Goal: Task Accomplishment & Management: Use online tool/utility

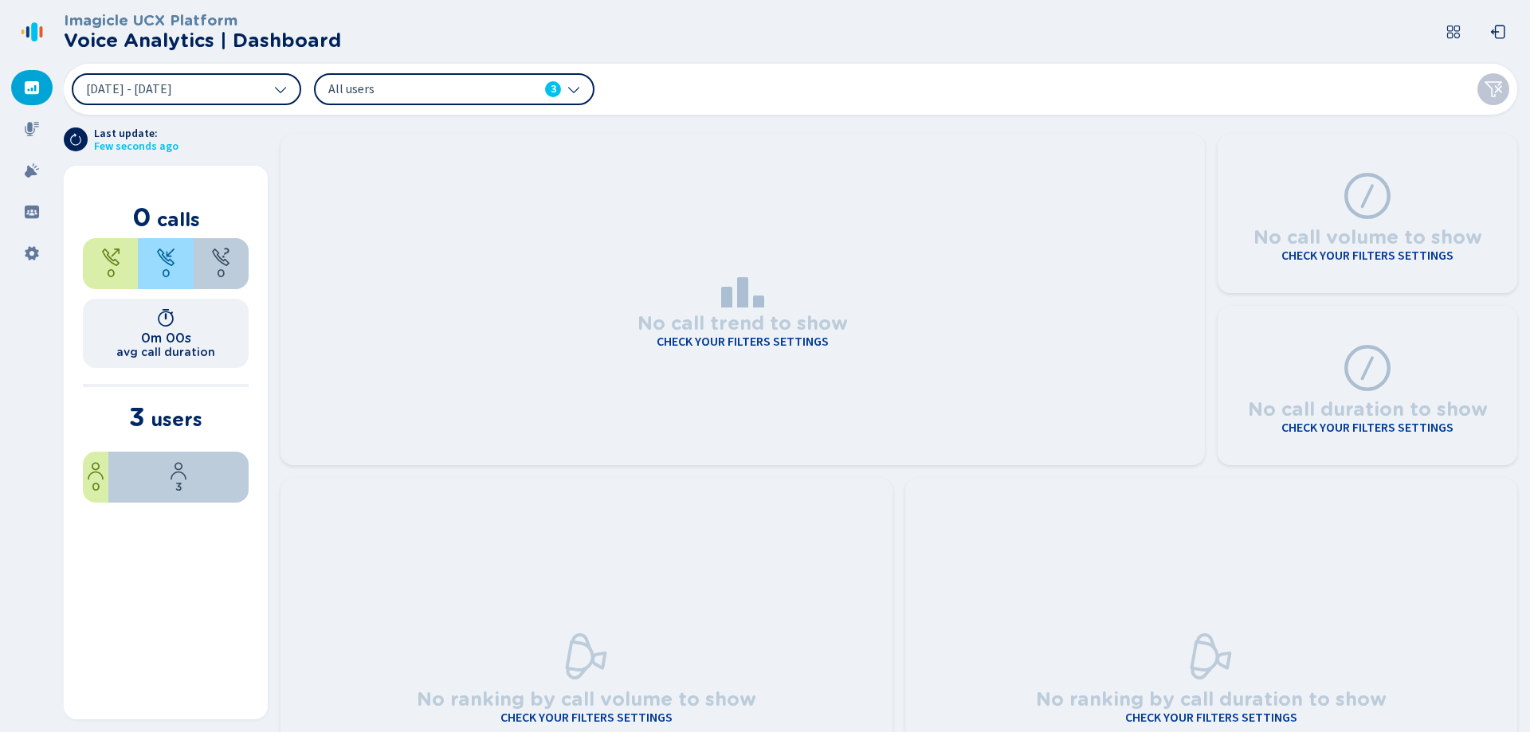
click at [473, 88] on span "All users" at bounding box center [419, 89] width 183 height 18
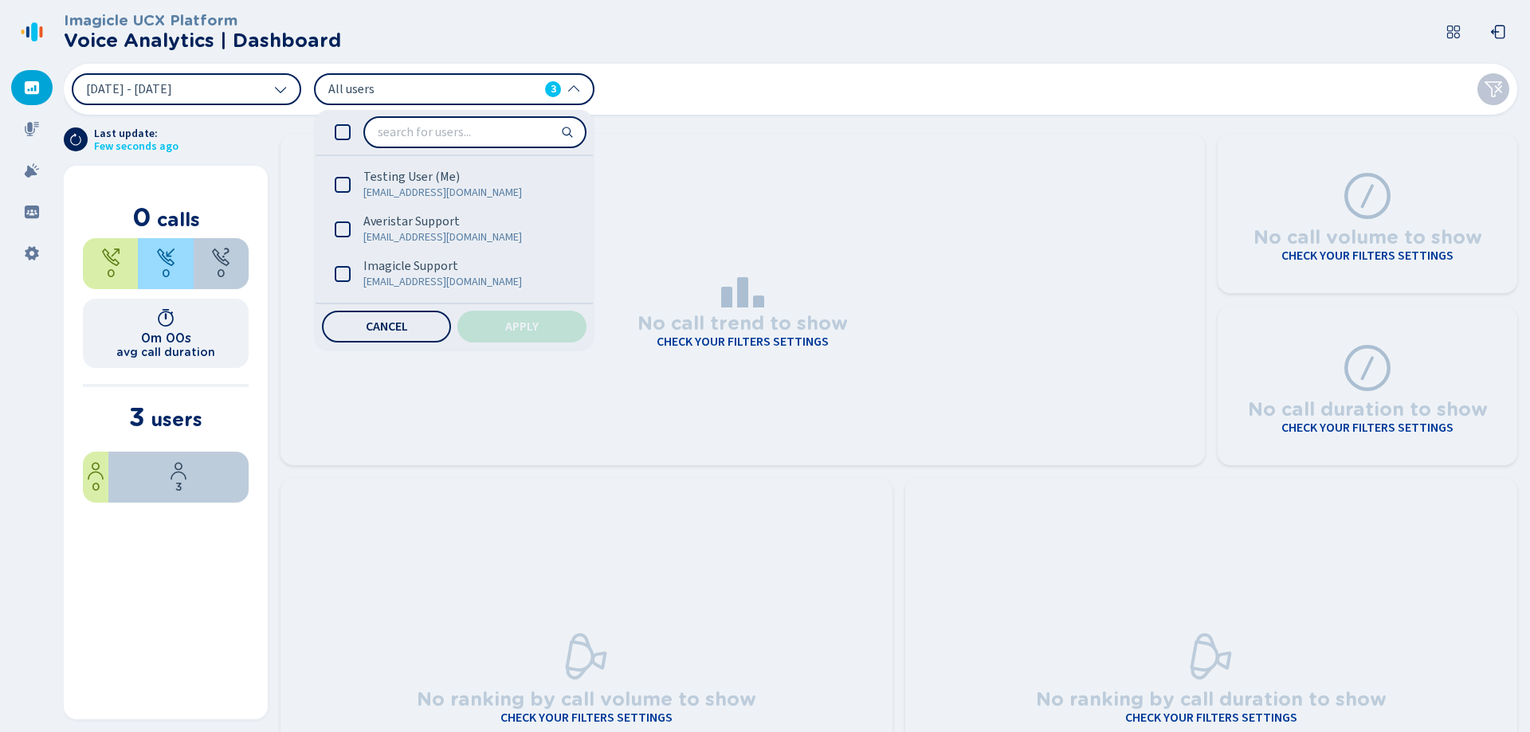
click at [764, 97] on div "[DATE] - [DATE] All users 3 Testing User (Me) [EMAIL_ADDRESS][DOMAIN_NAME] Aver…" at bounding box center [790, 89] width 1453 height 51
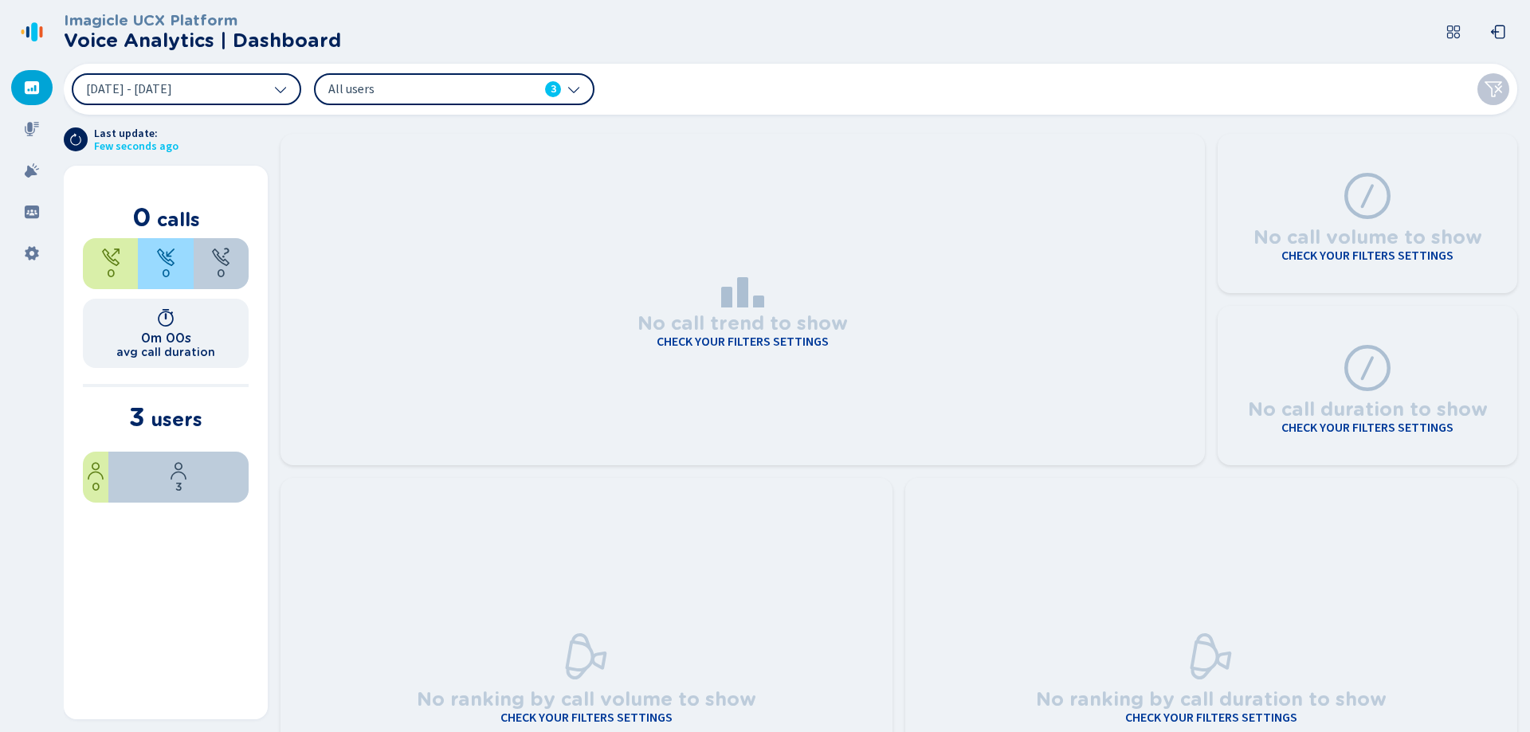
click at [375, 90] on span "All users" at bounding box center [419, 89] width 183 height 18
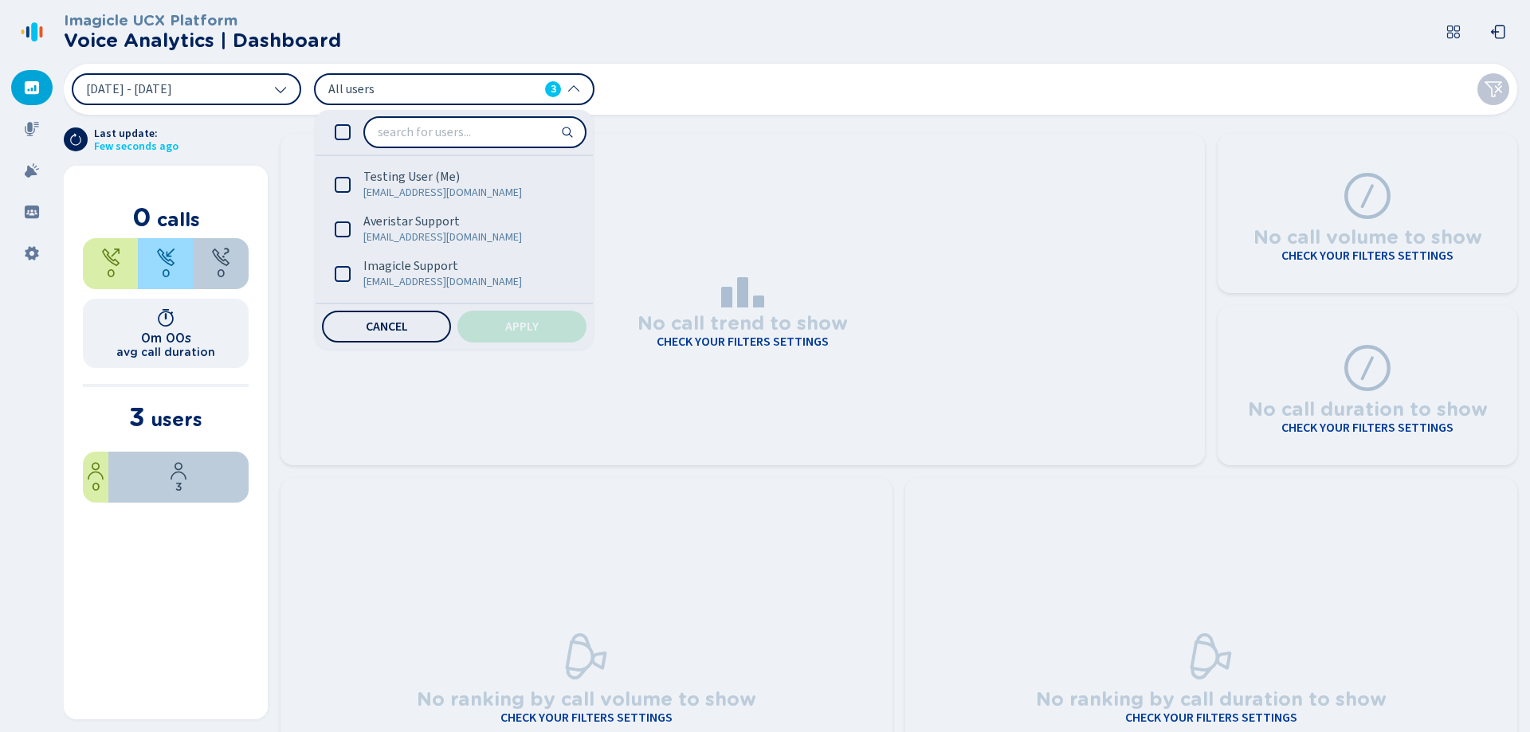
click at [383, 328] on span "Cancel" at bounding box center [387, 326] width 42 height 13
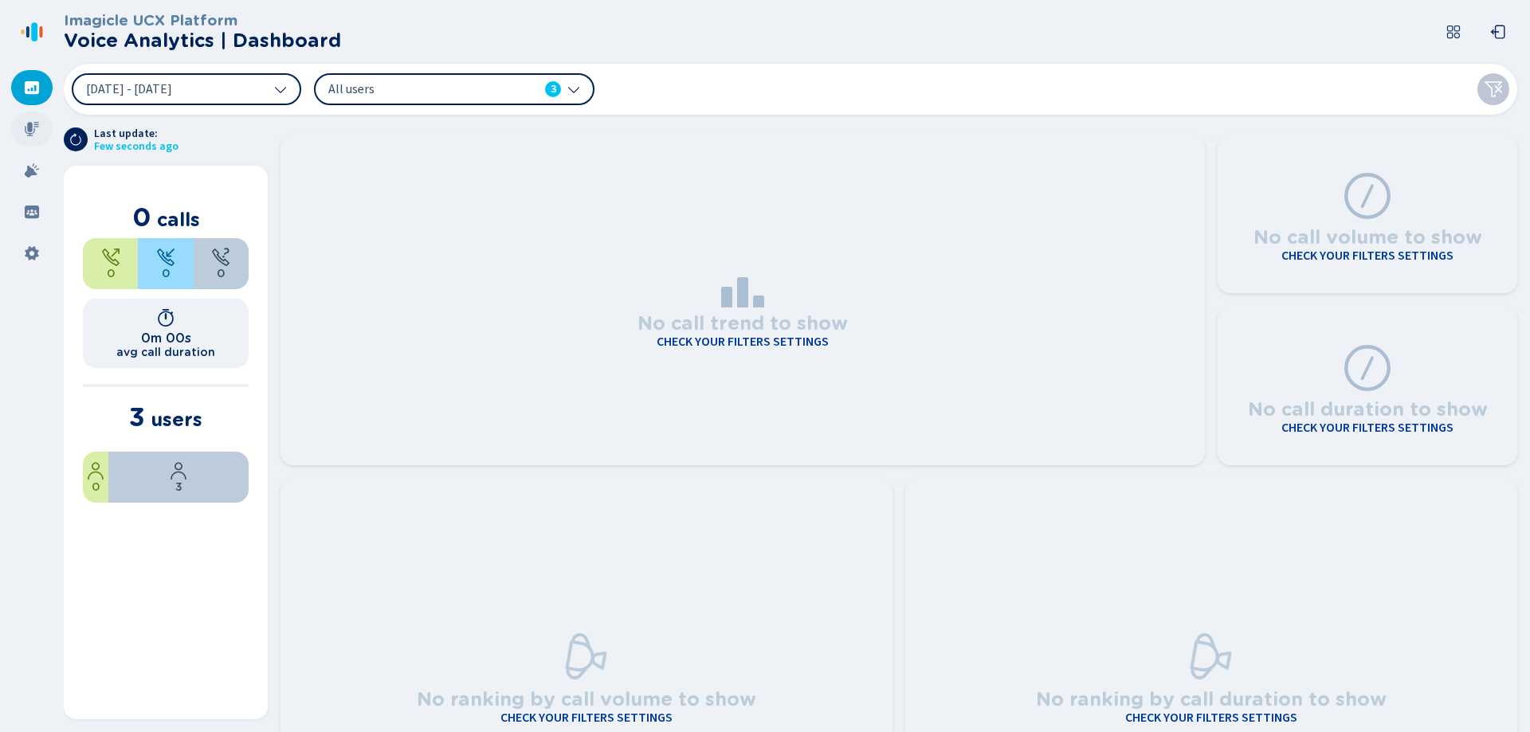
click at [28, 133] on icon at bounding box center [32, 129] width 14 height 14
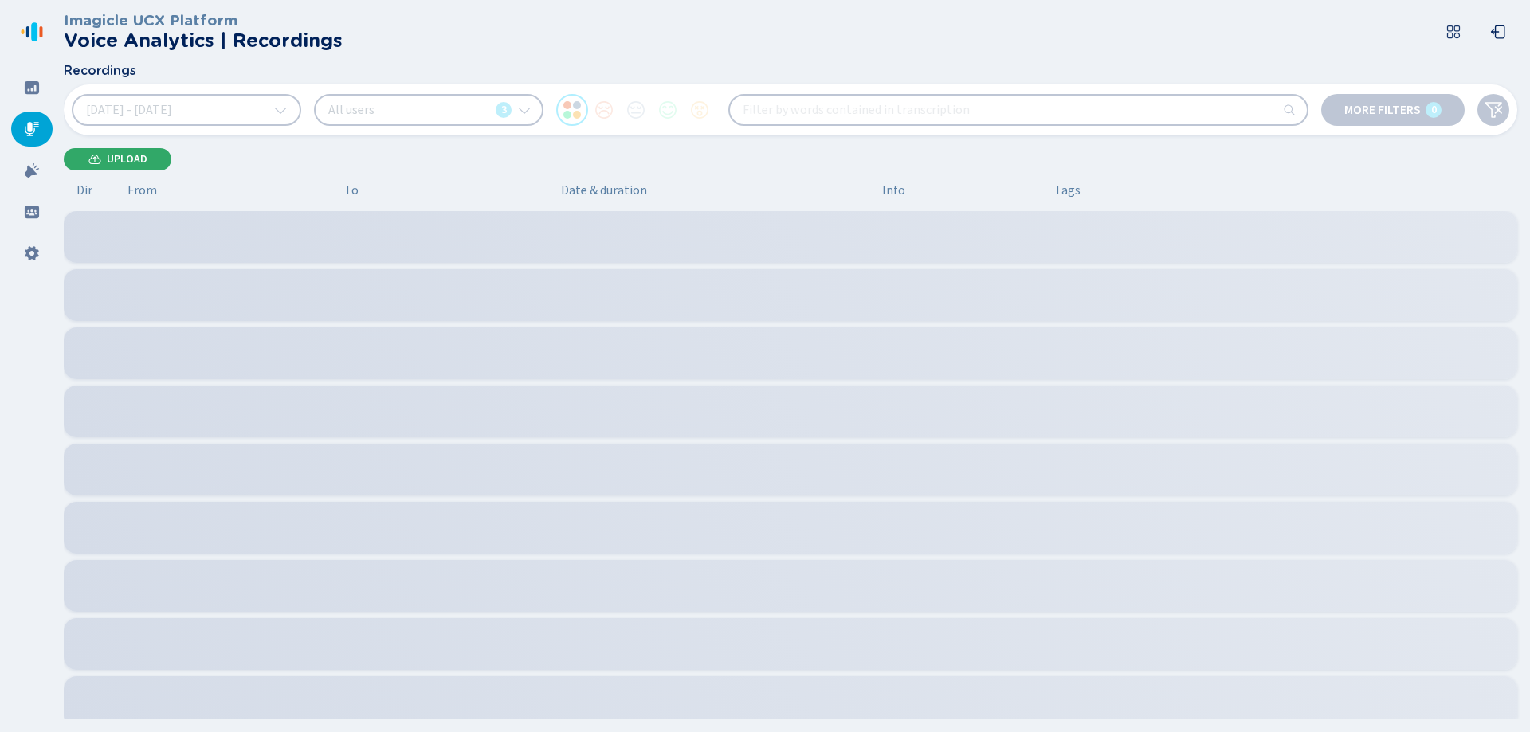
click at [155, 161] on button "Upload" at bounding box center [118, 159] width 108 height 22
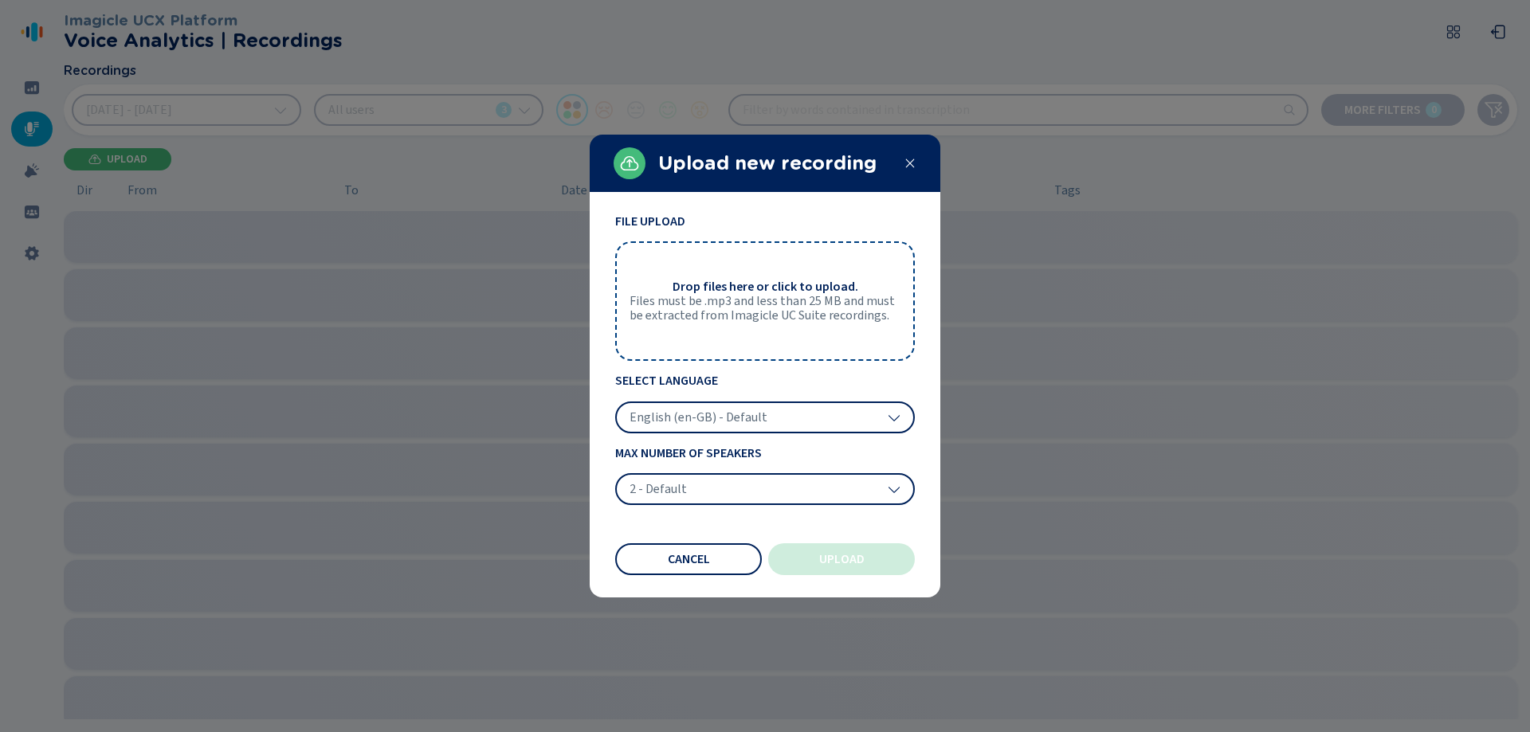
click at [677, 481] on span "2 - Default" at bounding box center [657, 489] width 57 height 16
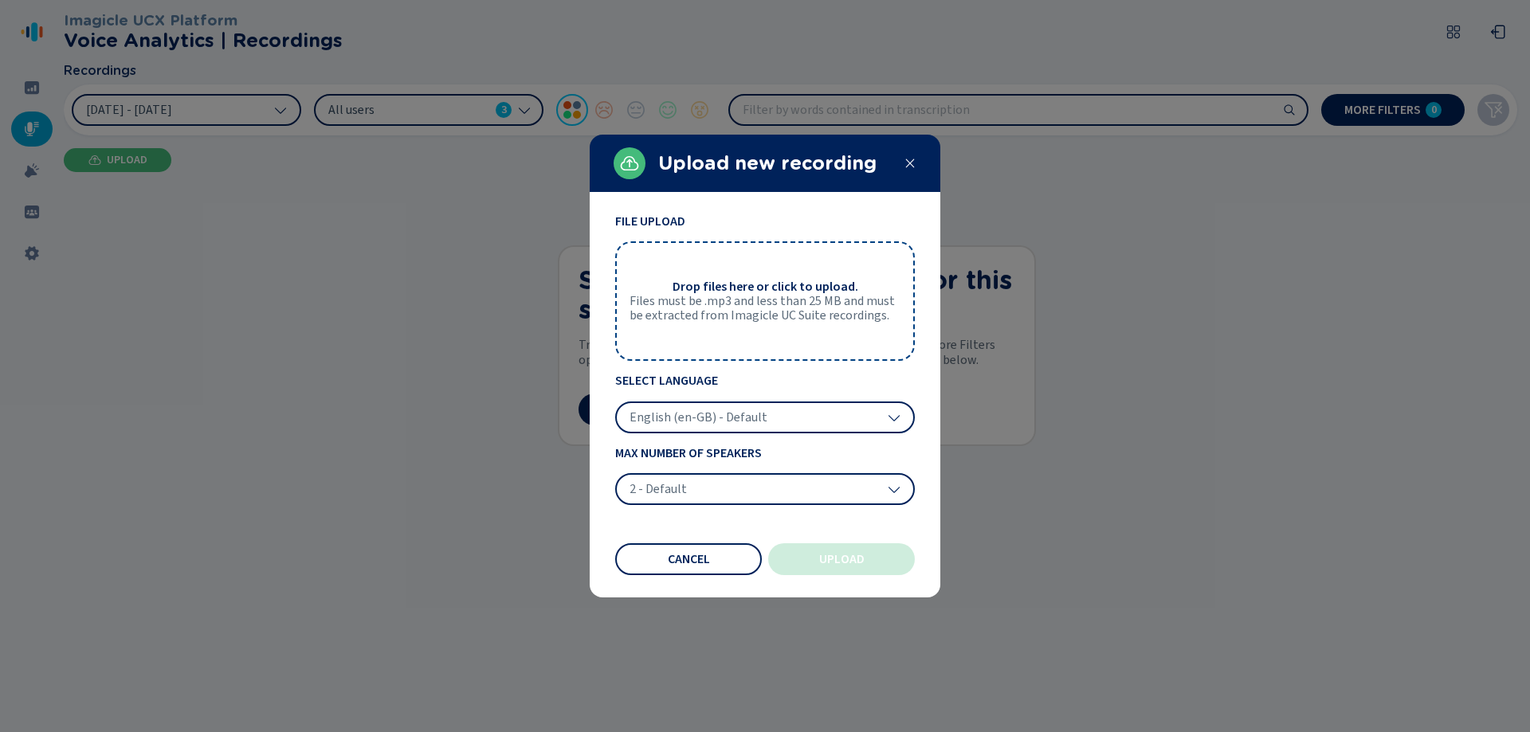
click at [706, 300] on span "Files must be .mp3 and less than 25 MB and must be extracted from Imagicle UC S…" at bounding box center [764, 308] width 271 height 29
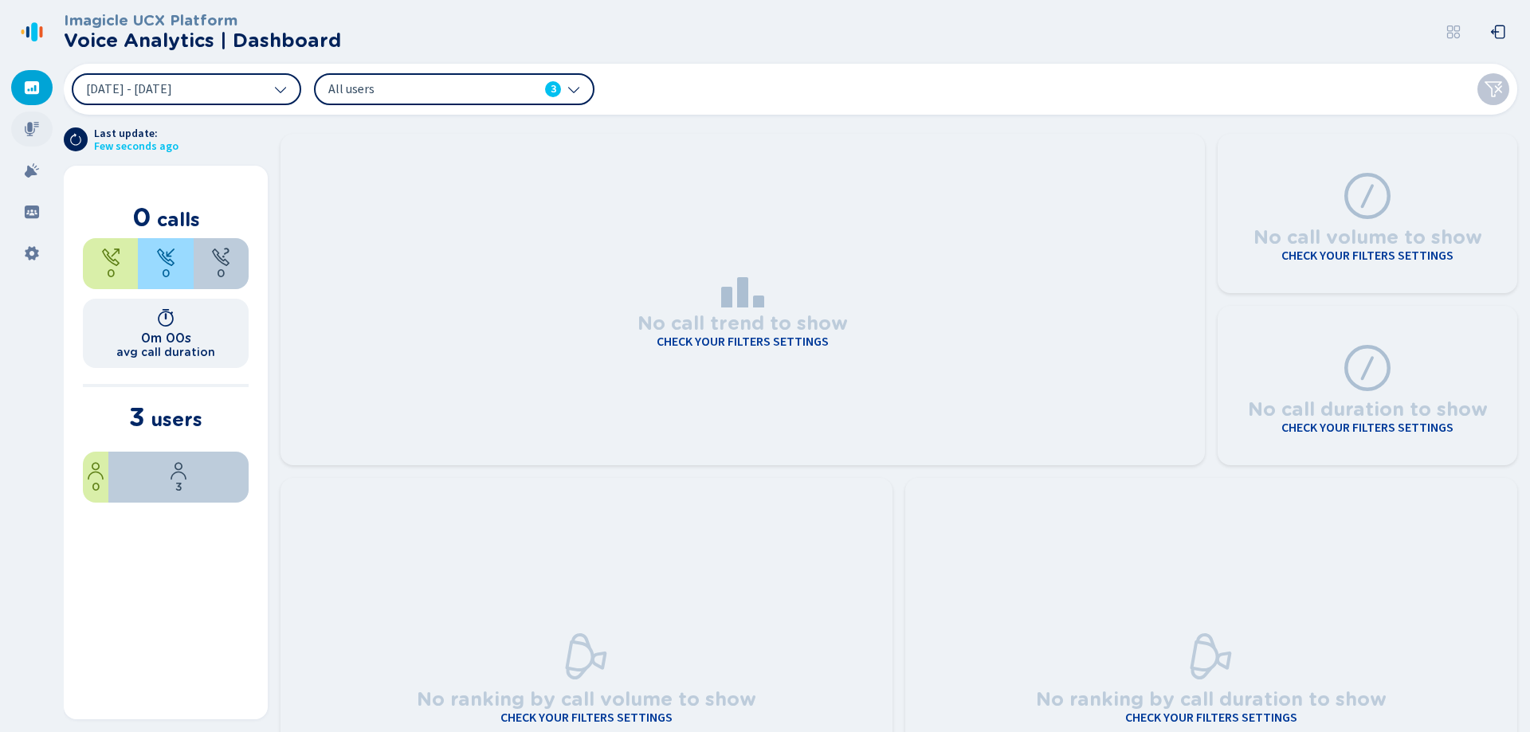
click at [33, 133] on icon at bounding box center [32, 129] width 14 height 14
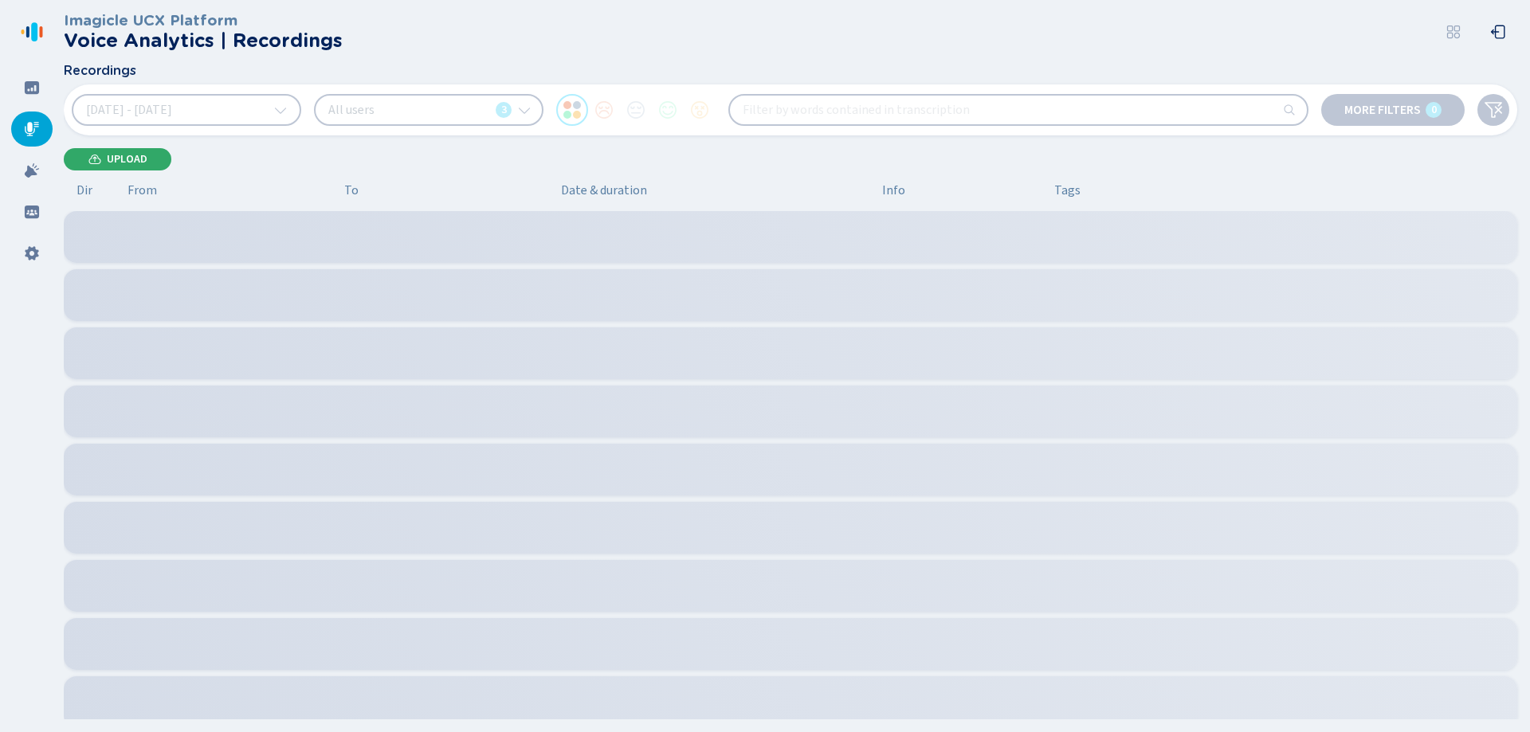
click at [106, 159] on button "Upload" at bounding box center [118, 159] width 108 height 22
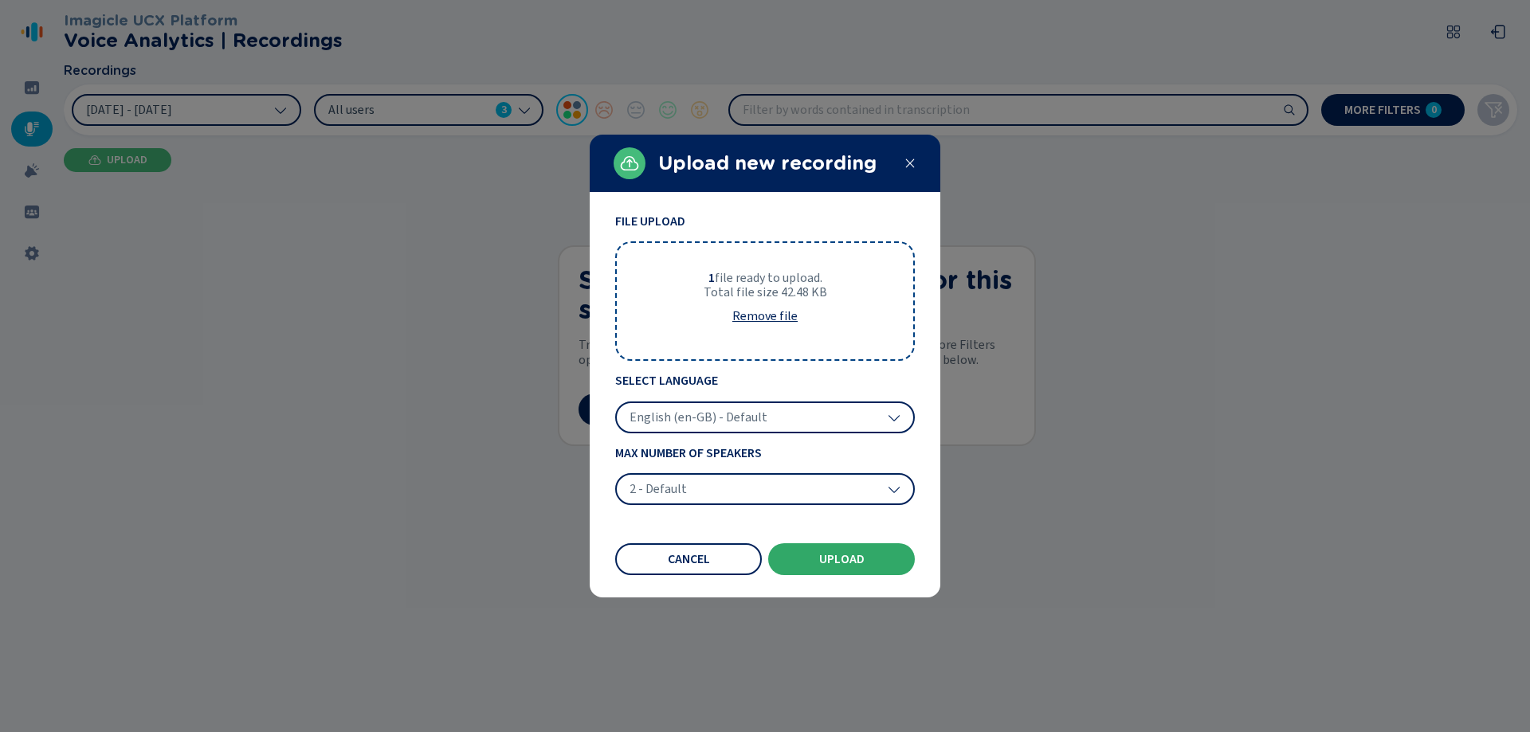
click at [819, 559] on span "Upload" at bounding box center [841, 559] width 45 height 13
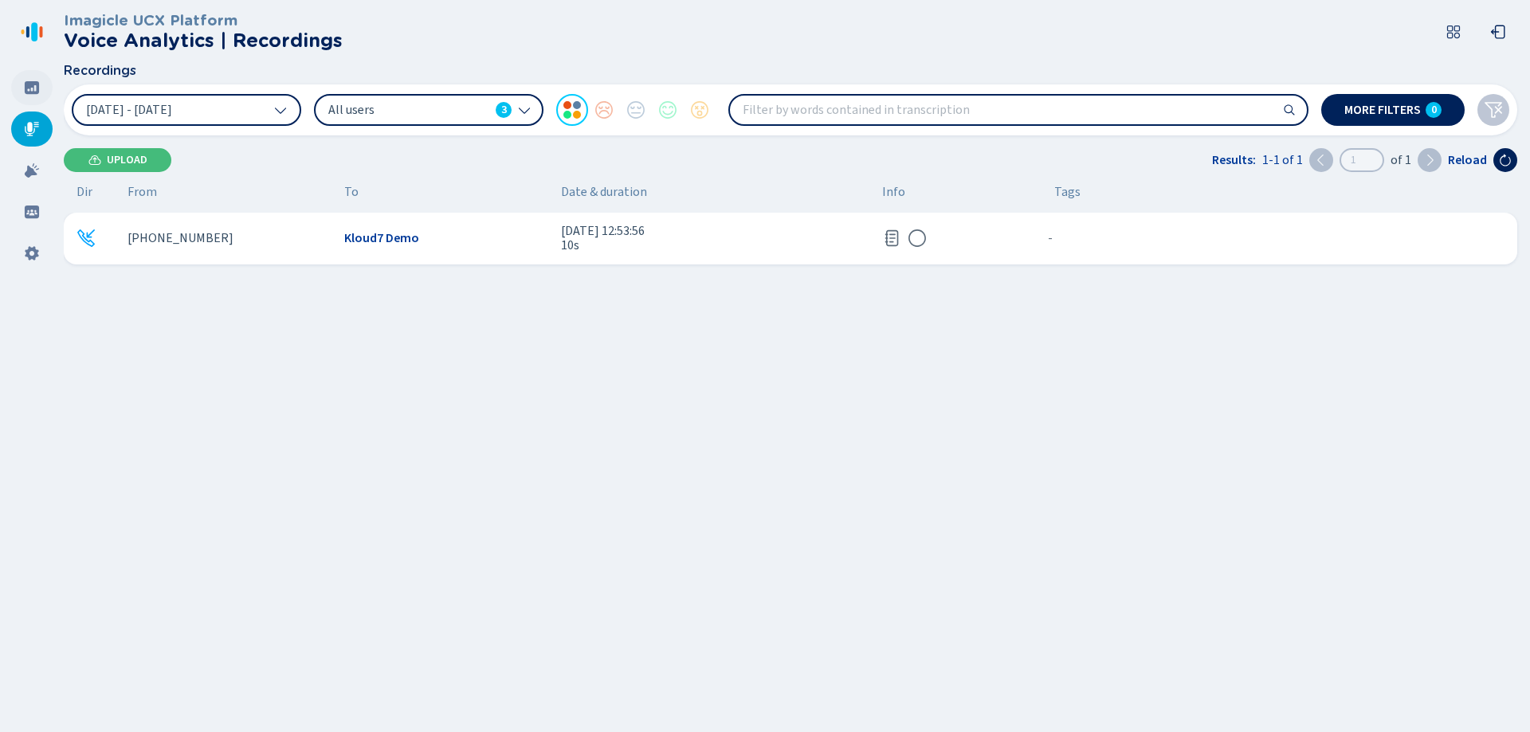
click at [37, 95] on icon at bounding box center [32, 88] width 16 height 16
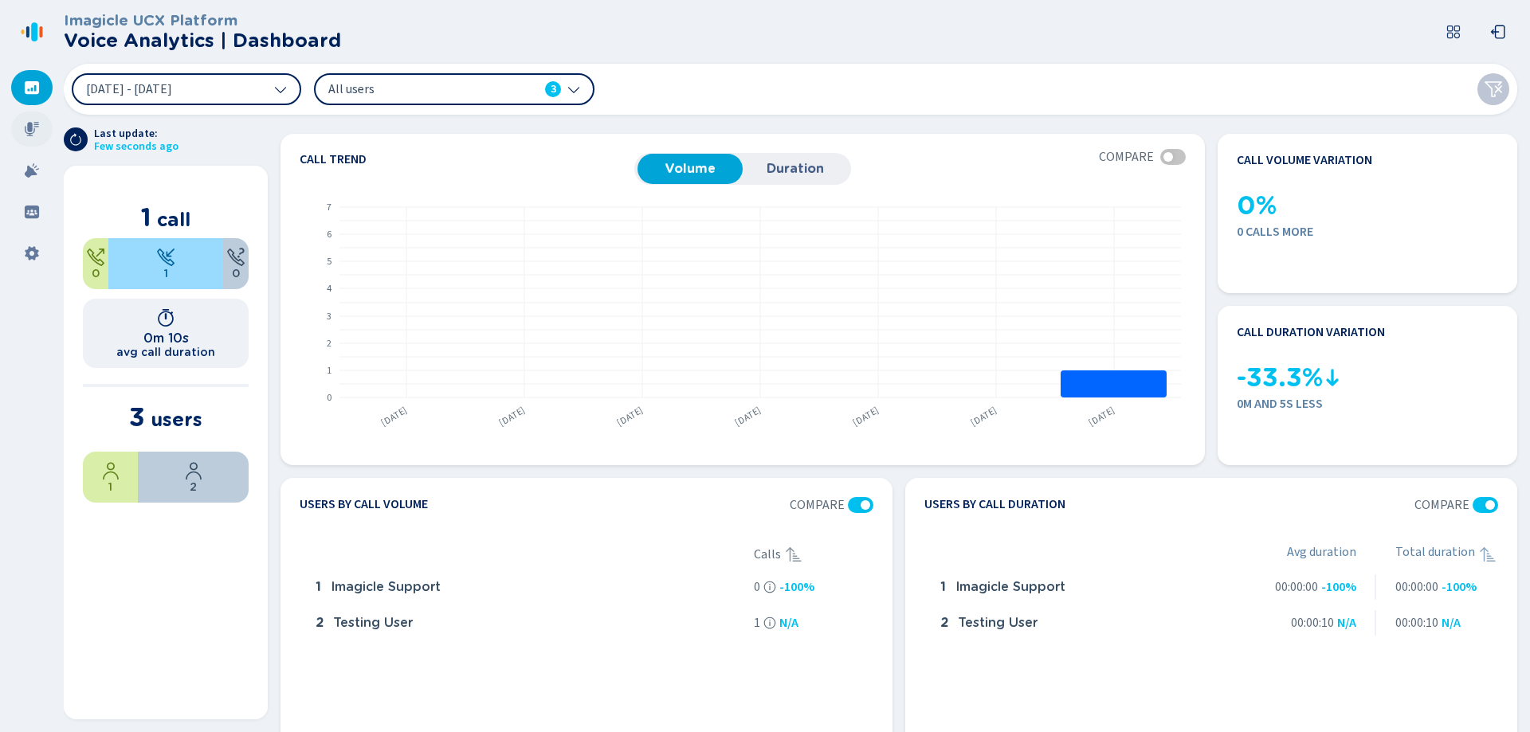
click at [37, 119] on div at bounding box center [31, 129] width 41 height 35
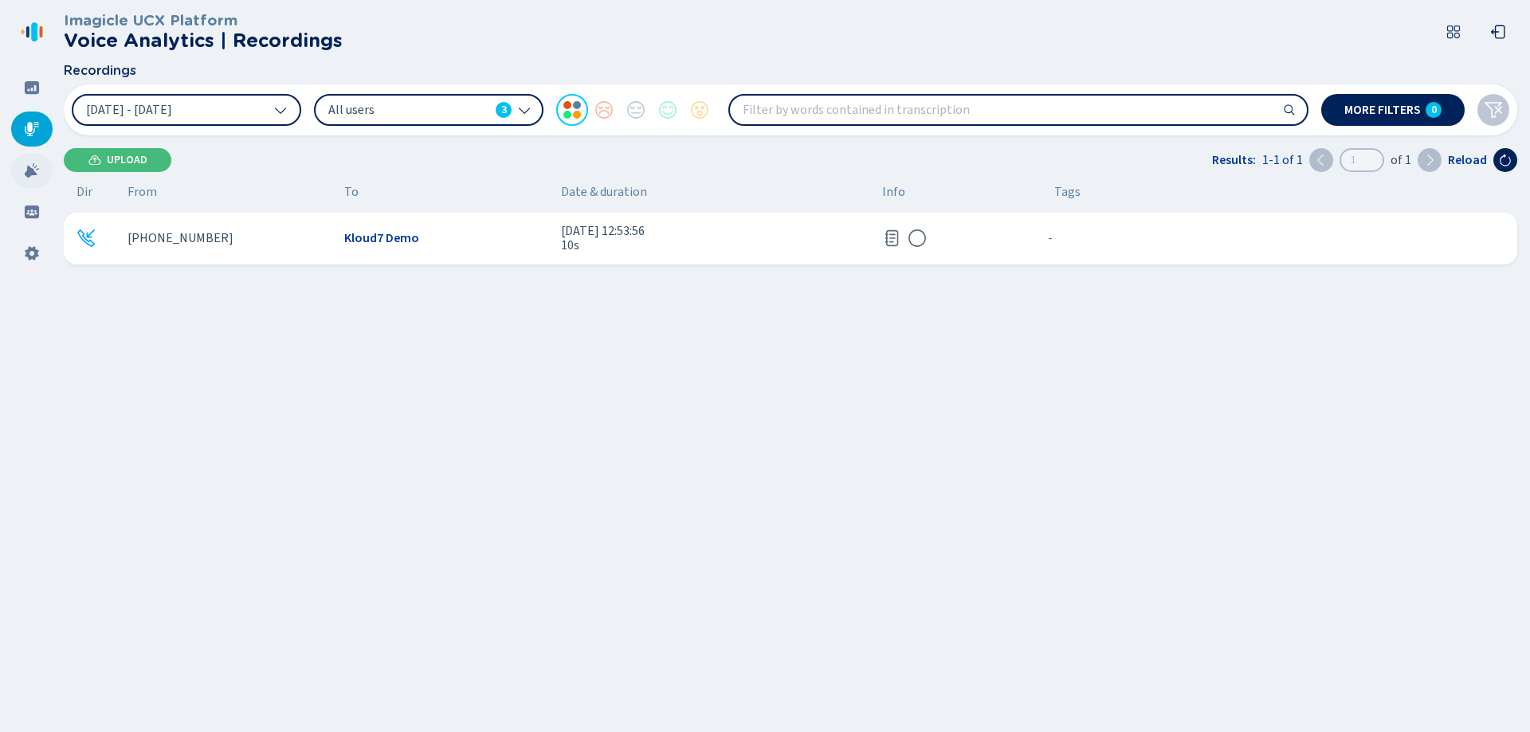
click at [28, 166] on icon at bounding box center [32, 171] width 16 height 16
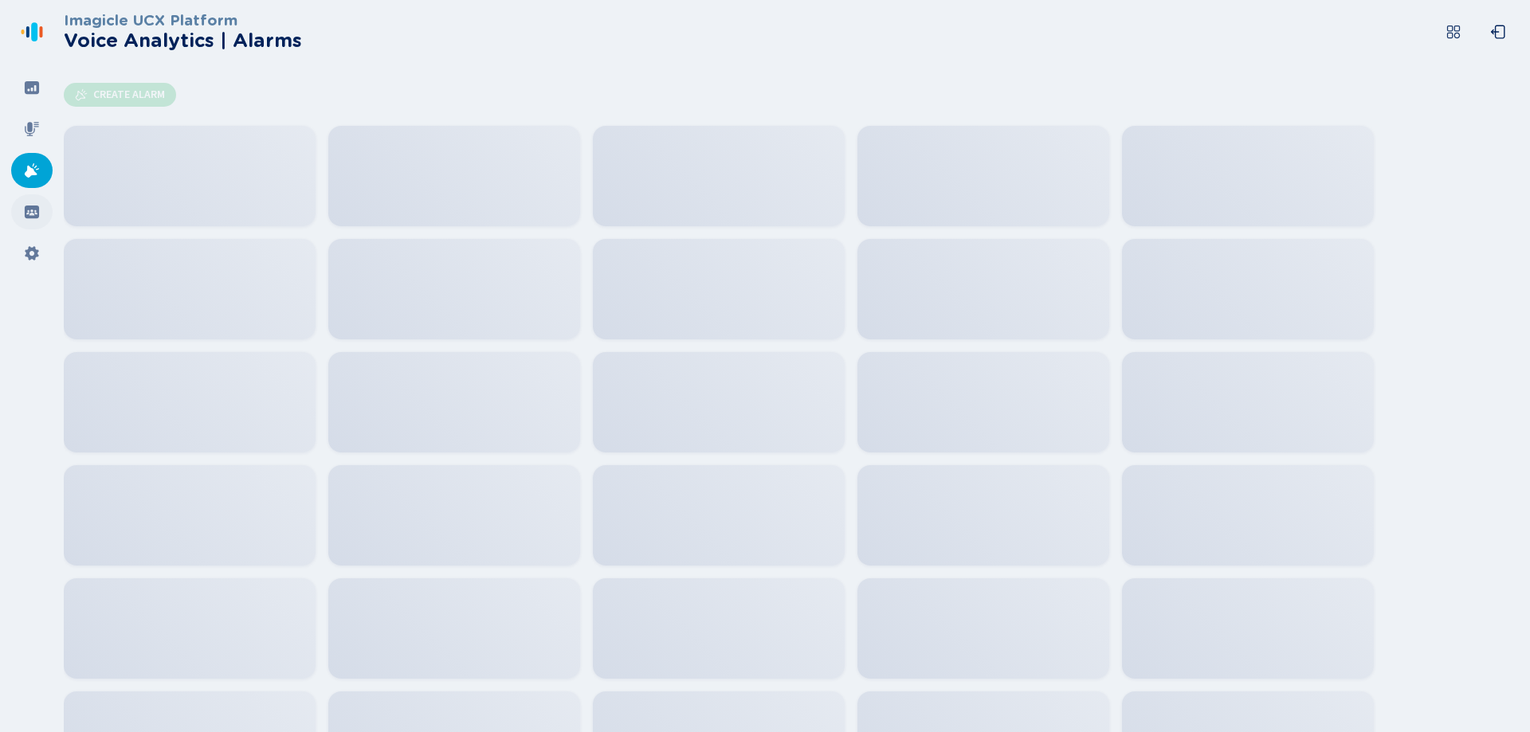
click at [38, 218] on icon at bounding box center [32, 212] width 16 height 16
click at [28, 253] on icon at bounding box center [32, 253] width 14 height 14
